Goal: Task Accomplishment & Management: Manage account settings

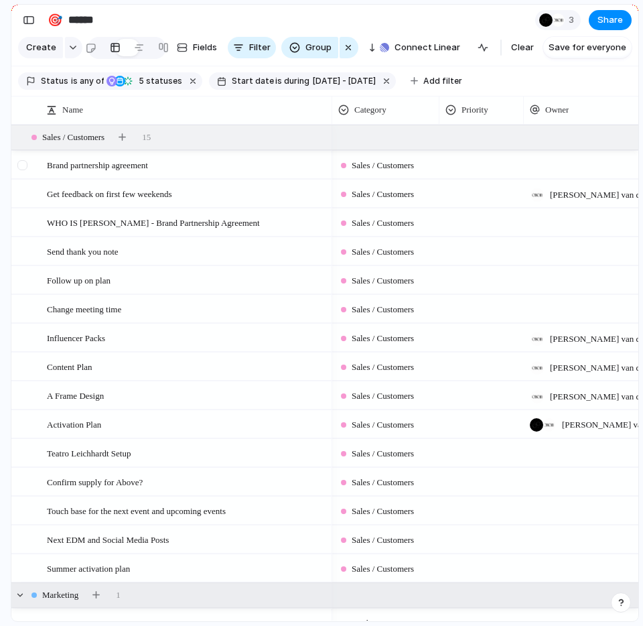
click at [21, 164] on div at bounding box center [22, 165] width 10 height 10
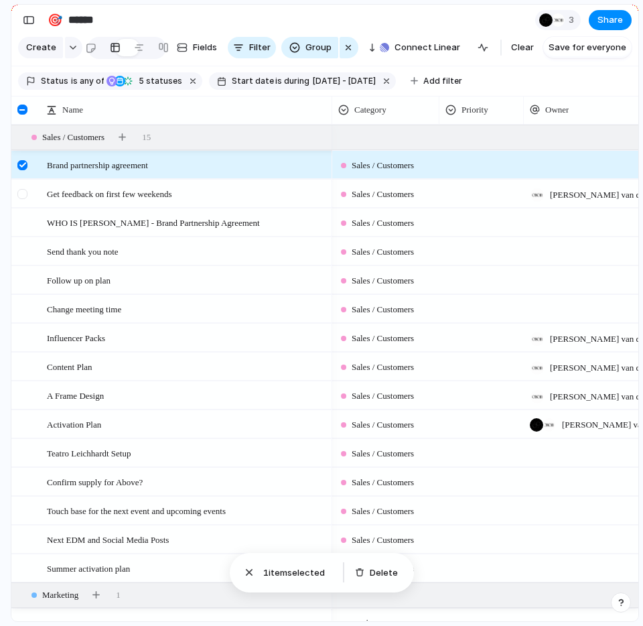
click at [23, 194] on div at bounding box center [22, 194] width 10 height 10
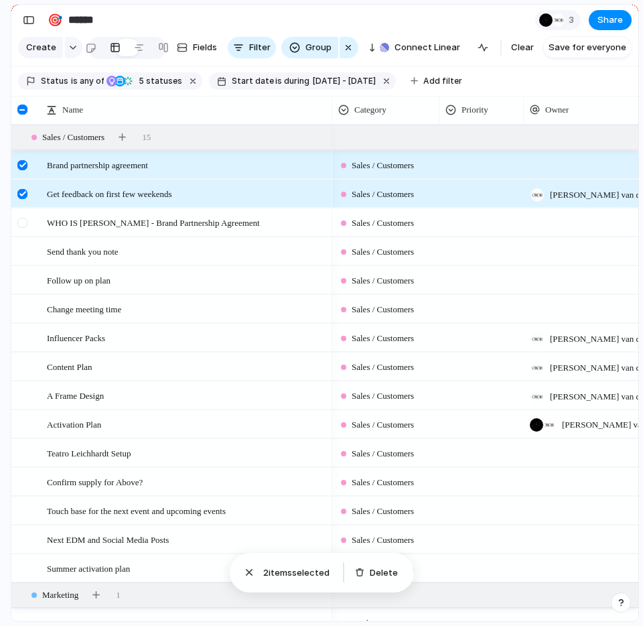
click at [26, 223] on div at bounding box center [22, 223] width 10 height 10
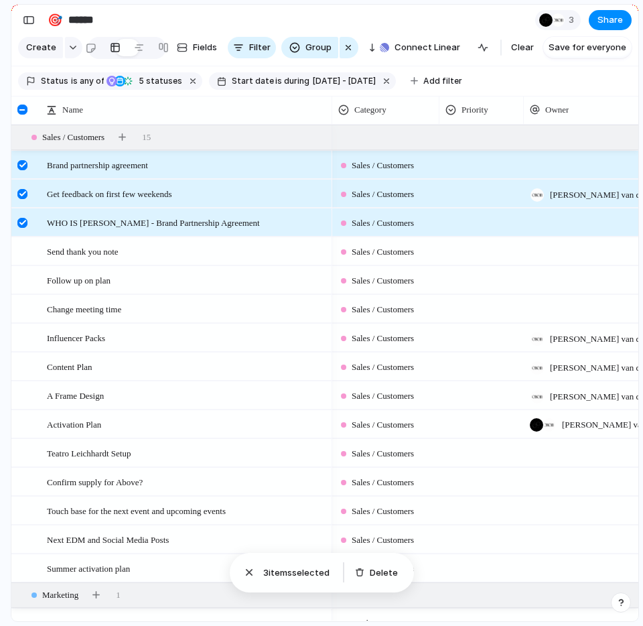
click at [380, 582] on div "Delete" at bounding box center [379, 572] width 59 height 29
click at [365, 572] on button "Delete" at bounding box center [377, 573] width 54 height 19
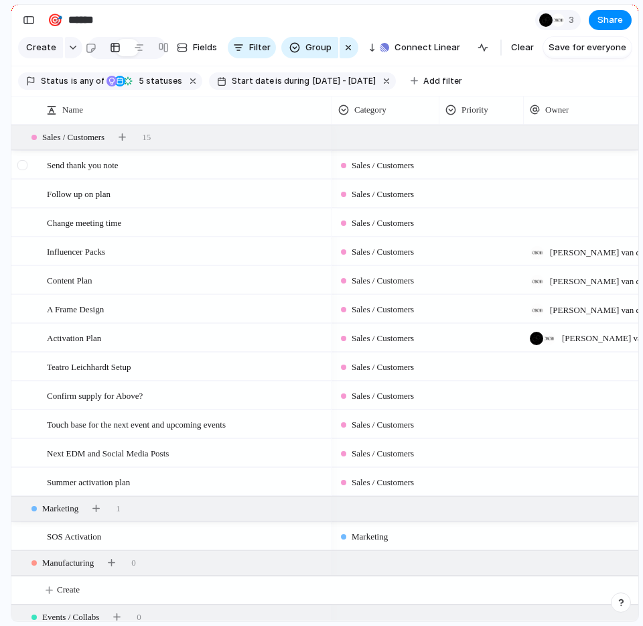
click at [21, 166] on div at bounding box center [22, 165] width 10 height 10
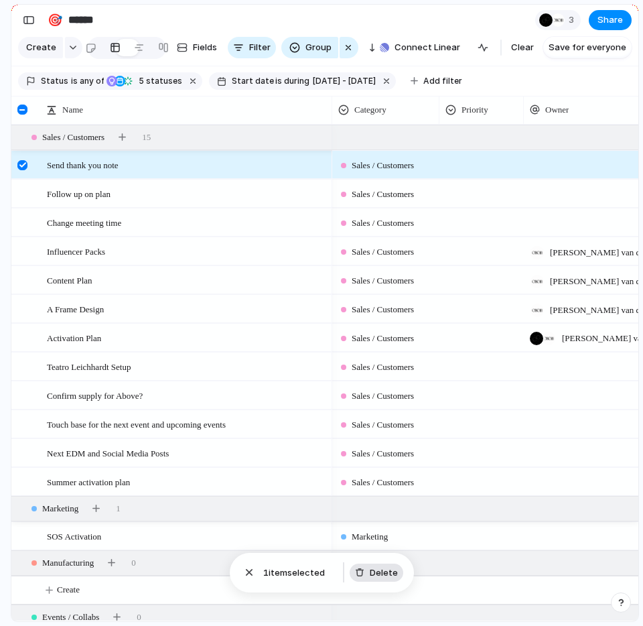
click at [361, 578] on button "Delete" at bounding box center [377, 573] width 54 height 19
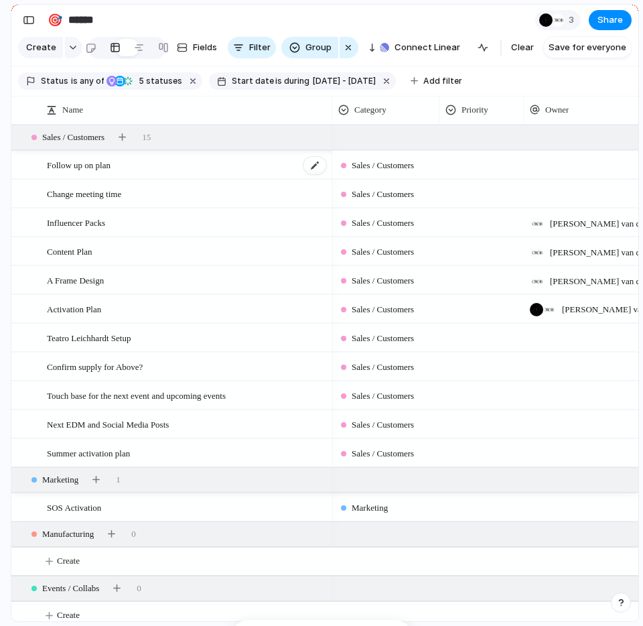
click at [97, 164] on span "Follow up on plan" at bounding box center [79, 164] width 64 height 15
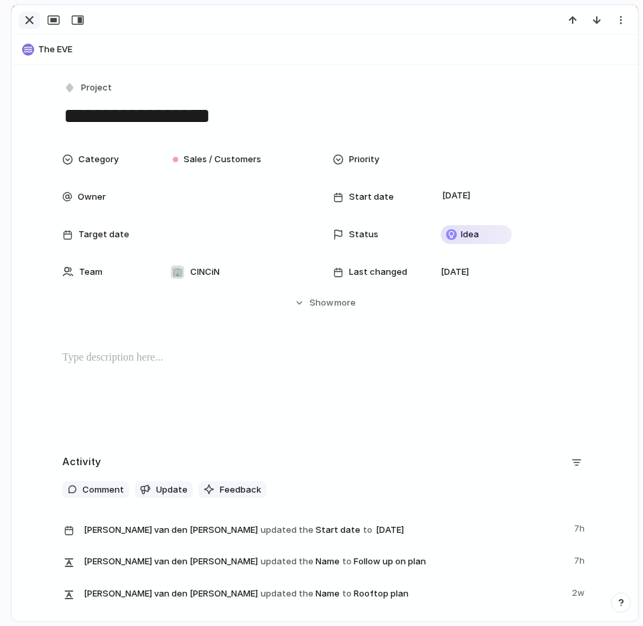
click at [31, 21] on div "button" at bounding box center [29, 20] width 16 height 16
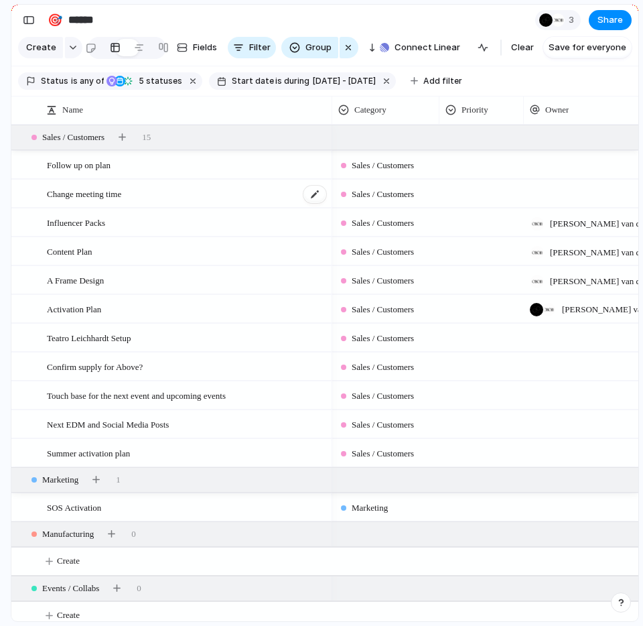
drag, startPoint x: 25, startPoint y: 162, endPoint x: 103, endPoint y: 186, distance: 81.4
click at [25, 162] on div at bounding box center [22, 165] width 10 height 10
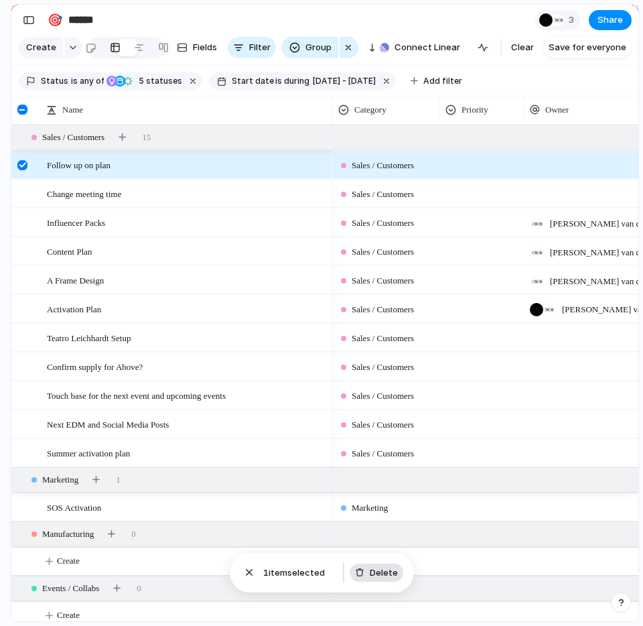
click at [379, 578] on button "Delete" at bounding box center [377, 573] width 54 height 19
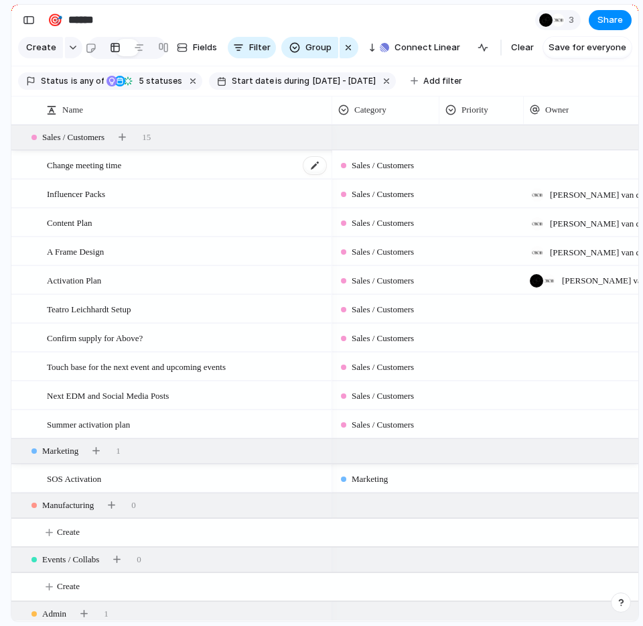
click at [78, 162] on span "Change meeting time" at bounding box center [84, 164] width 74 height 15
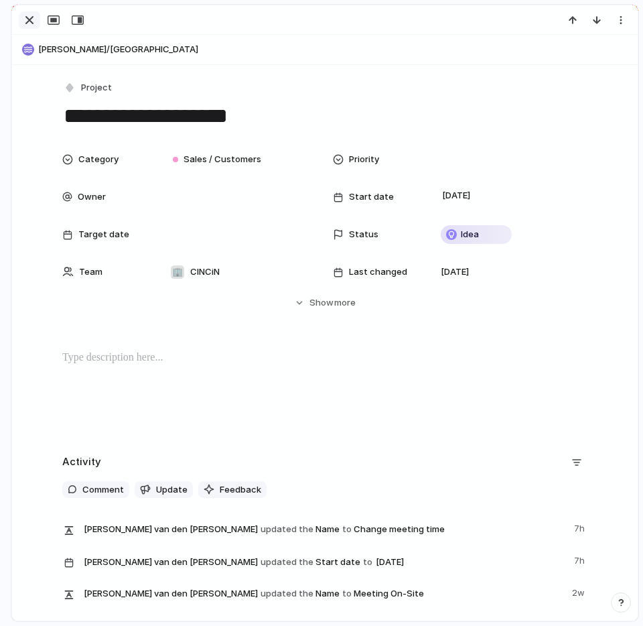
click at [28, 25] on div "button" at bounding box center [29, 20] width 16 height 16
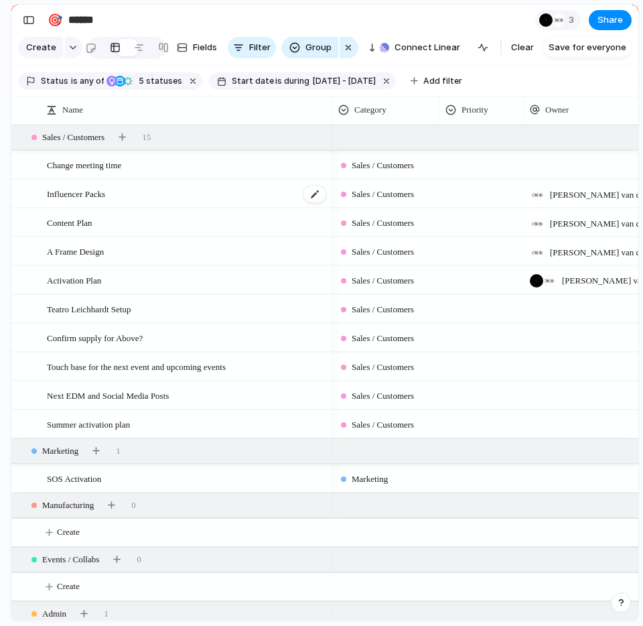
click at [118, 193] on div "Influencer Packs" at bounding box center [187, 193] width 281 height 27
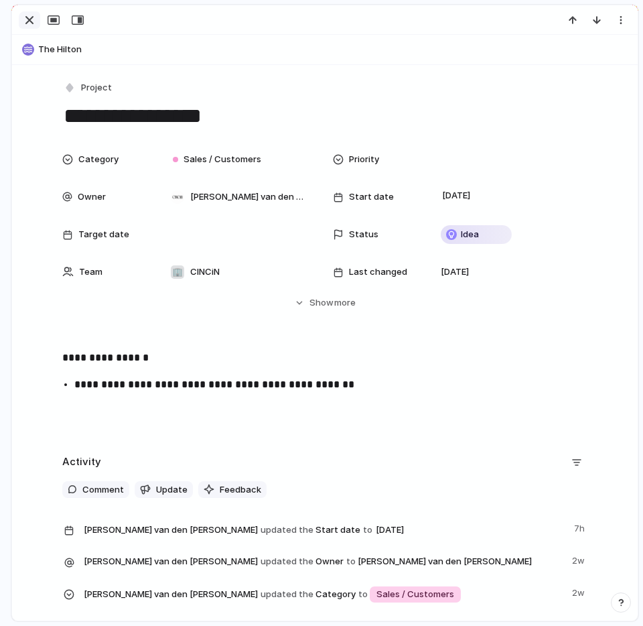
click at [34, 20] on div "button" at bounding box center [29, 20] width 16 height 16
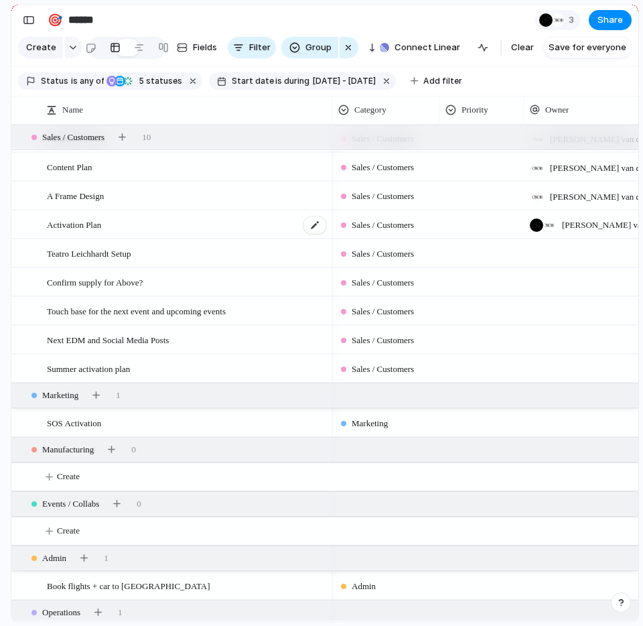
scroll to position [70, 0]
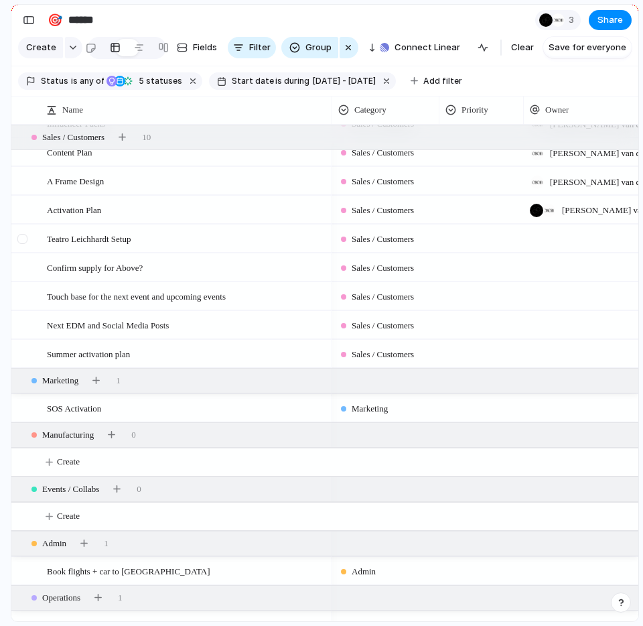
click at [23, 236] on div at bounding box center [22, 239] width 10 height 10
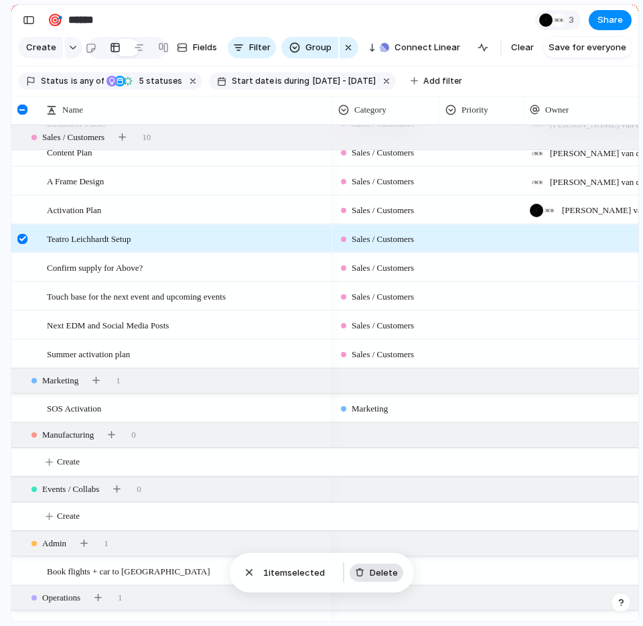
drag, startPoint x: 380, startPoint y: 580, endPoint x: 367, endPoint y: 572, distance: 15.6
click at [380, 580] on button "Delete" at bounding box center [377, 573] width 54 height 19
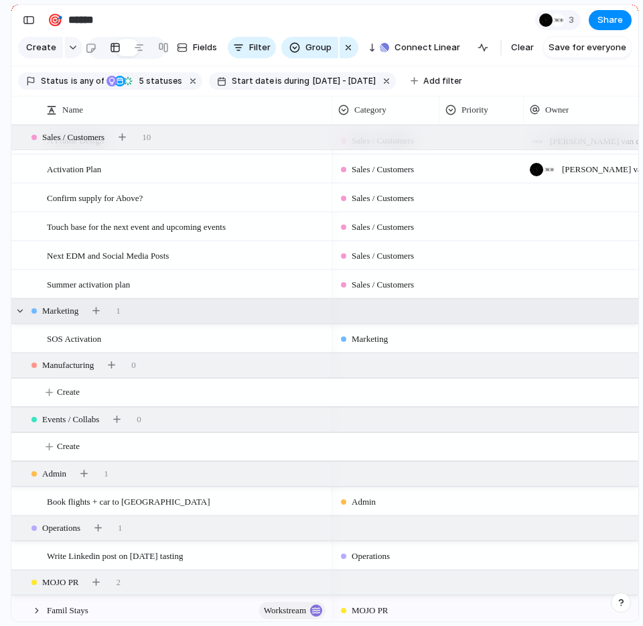
scroll to position [127, 0]
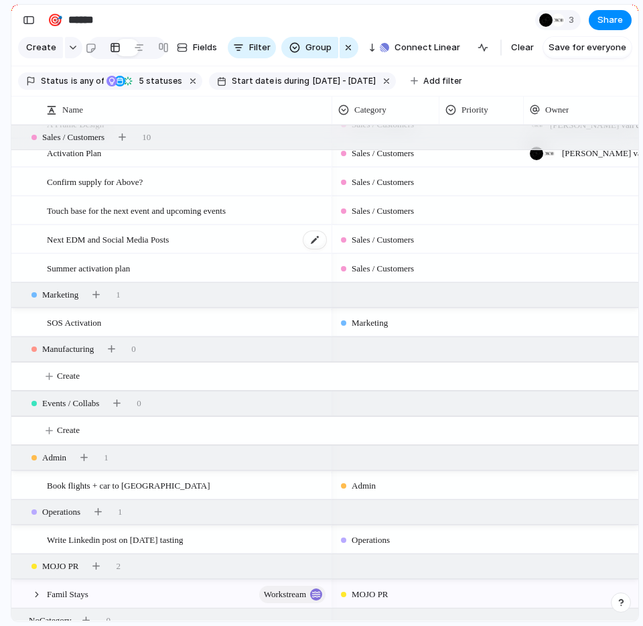
click at [109, 241] on span "Next EDM and Social Media Posts" at bounding box center [108, 238] width 122 height 15
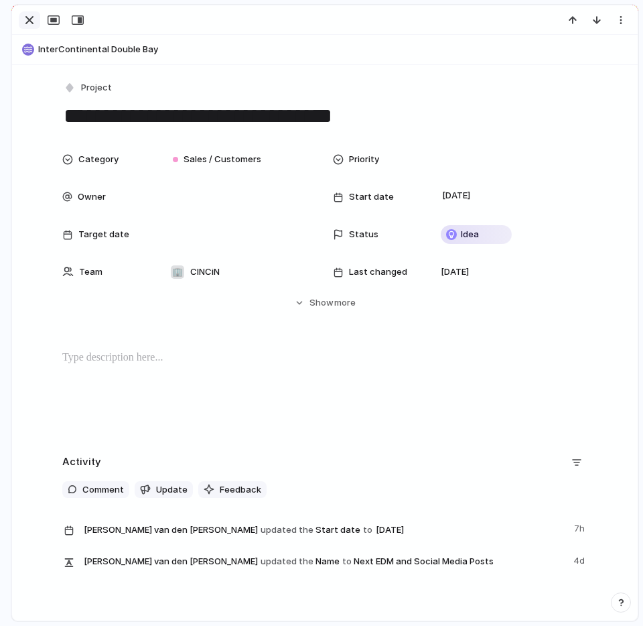
click at [25, 19] on div "button" at bounding box center [29, 20] width 16 height 16
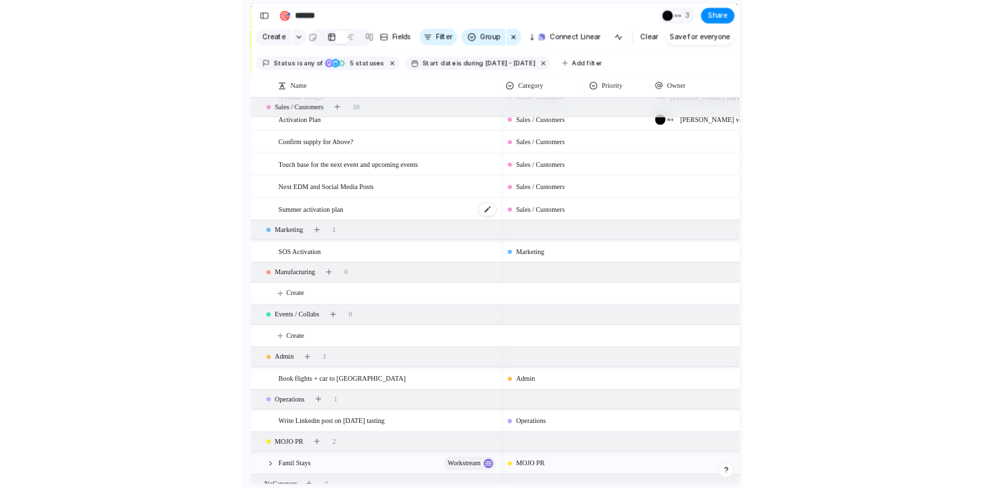
scroll to position [140, 0]
